Goal: Find specific fact: Find specific fact

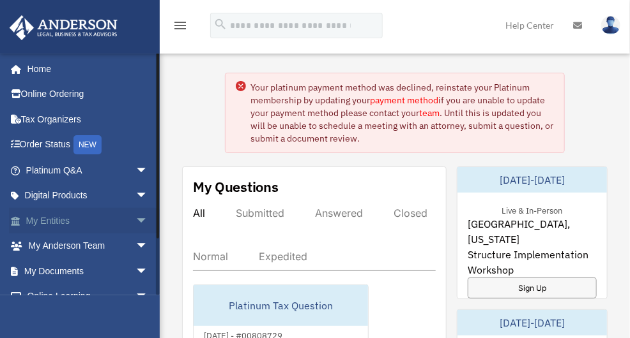
click at [93, 219] on link "My Entities arrow_drop_down" at bounding box center [88, 221] width 158 height 26
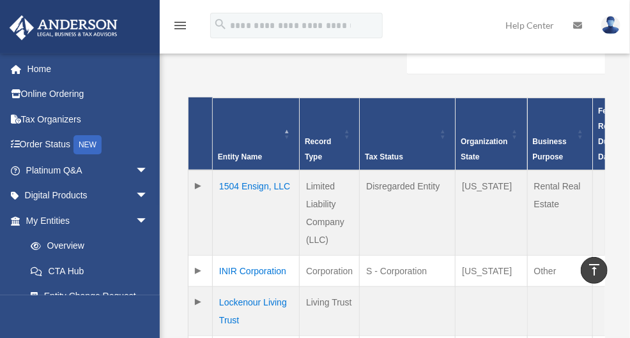
scroll to position [306, 0]
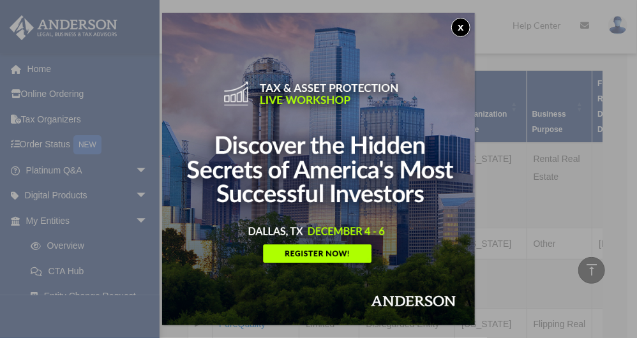
click at [461, 27] on button "x" at bounding box center [460, 27] width 19 height 19
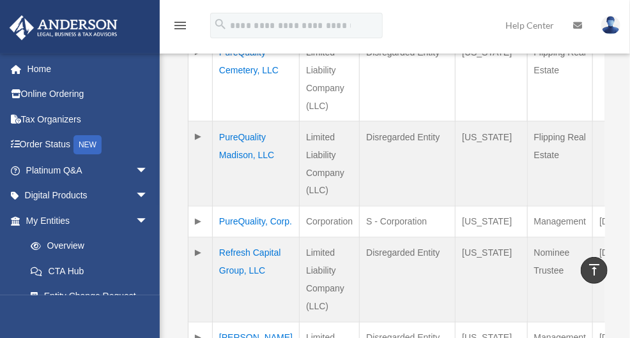
scroll to position [613, 0]
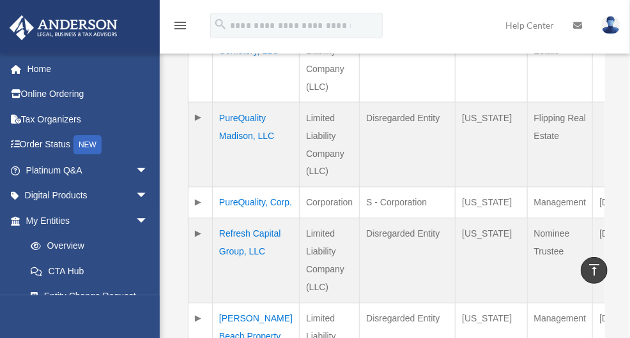
click at [243, 187] on td "PureQuality, Corp." at bounding box center [256, 202] width 87 height 31
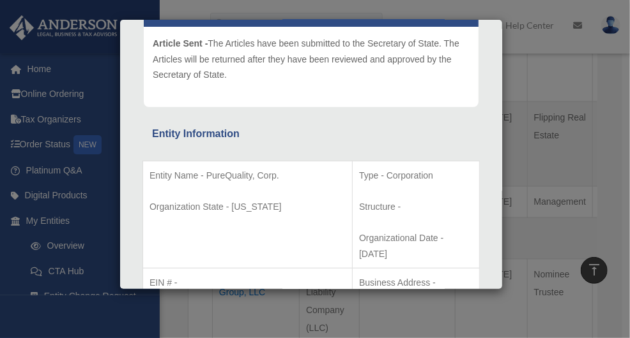
scroll to position [204, 0]
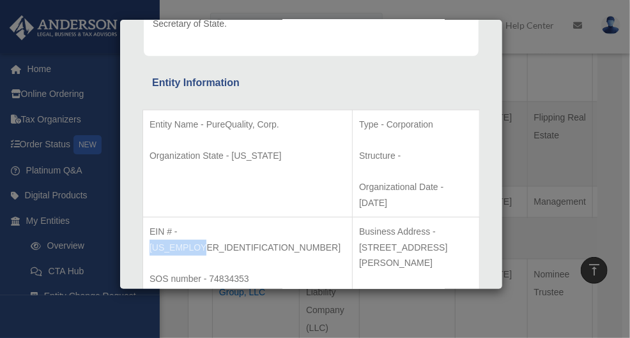
drag, startPoint x: 84, startPoint y: 200, endPoint x: 141, endPoint y: 199, distance: 57.5
click at [149, 224] on p "EIN # - [US_EMPLOYER_IDENTIFICATION_NUMBER]" at bounding box center [247, 239] width 196 height 31
copy p "[US_EMPLOYER_IDENTIFICATION_NUMBER]"
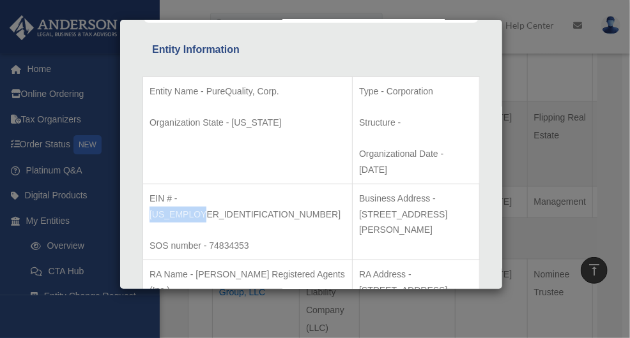
scroll to position [255, 0]
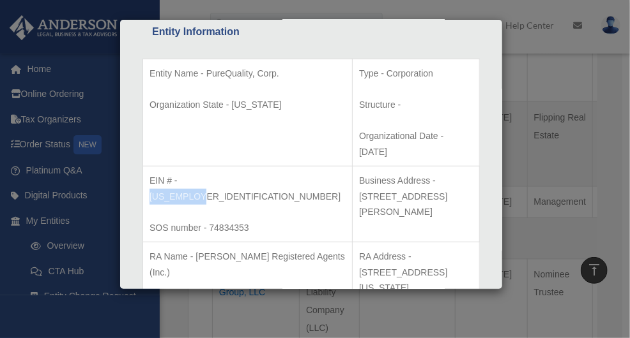
drag, startPoint x: 256, startPoint y: 149, endPoint x: 536, endPoint y: 150, distance: 279.7
click at [472, 173] on p "Business Address - [STREET_ADDRESS][PERSON_NAME]" at bounding box center [416, 196] width 114 height 47
copy p "Business Address - [STREET_ADDRESS][PERSON_NAME]"
